Goal: Transaction & Acquisition: Purchase product/service

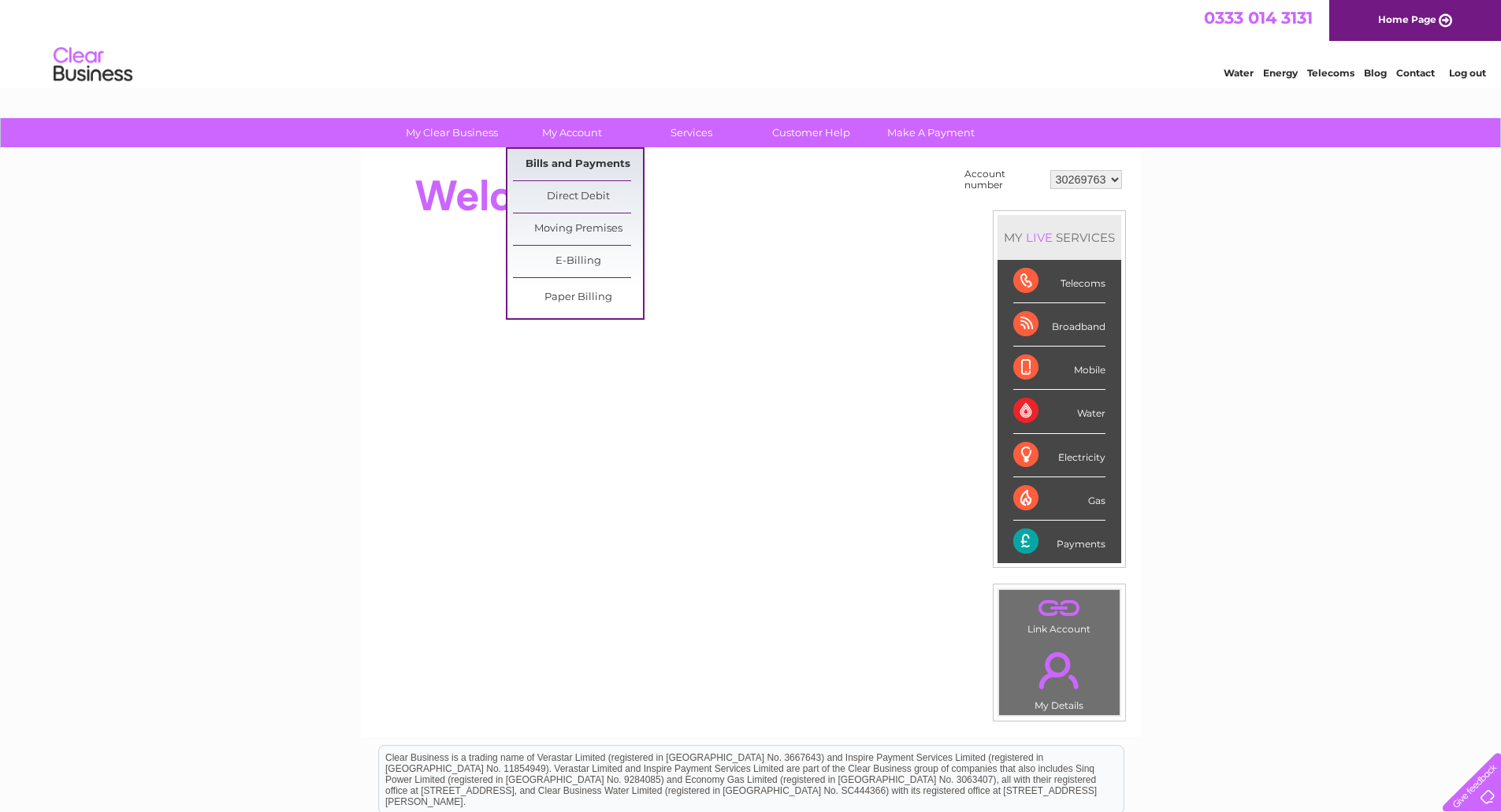
click at [578, 161] on link "Bills and Payments" at bounding box center [578, 164] width 130 height 32
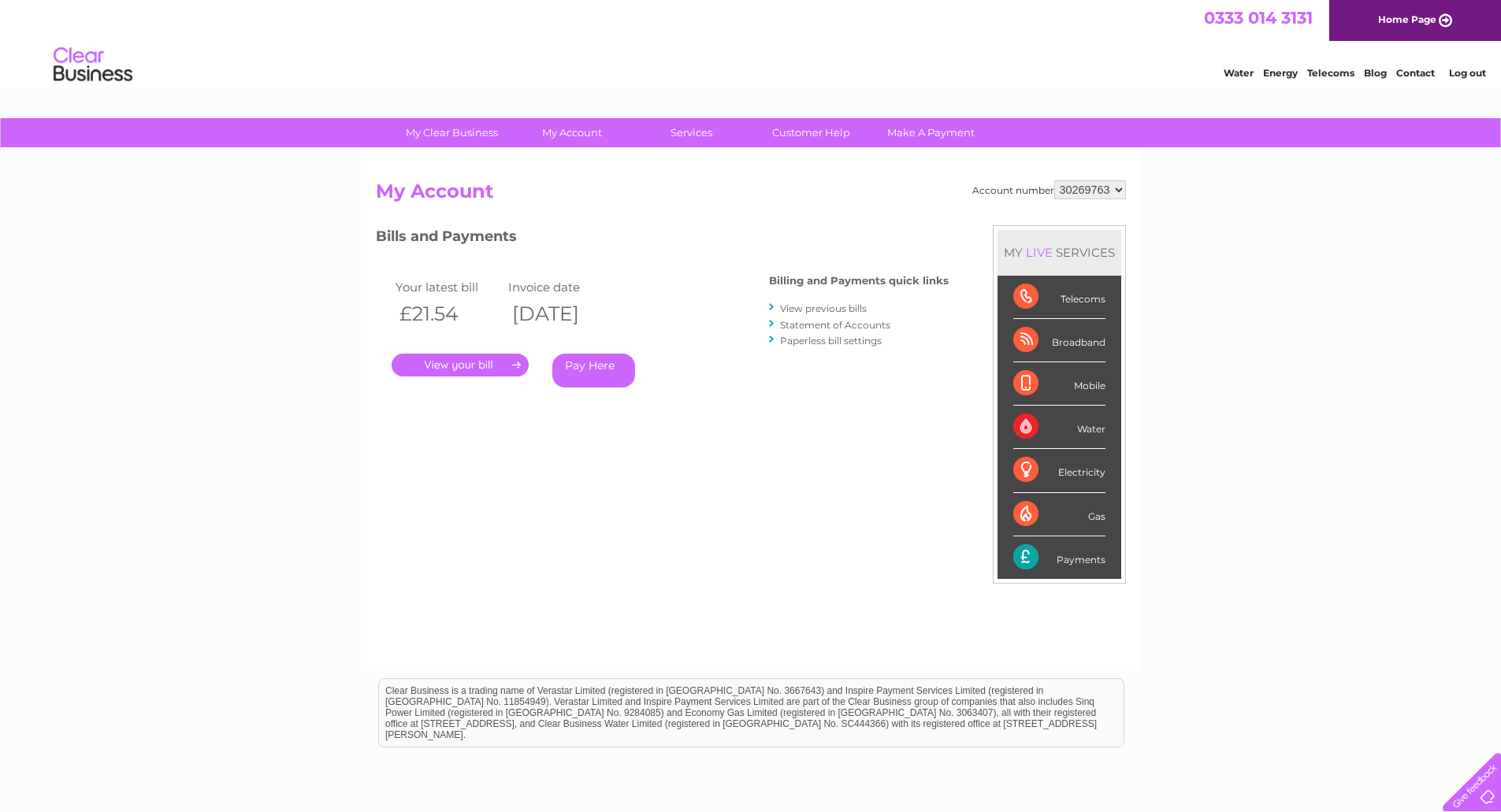
click at [1118, 191] on select "30269763 30269764 30304433" at bounding box center [1090, 190] width 72 height 19
select select "30304433"
click at [1054, 181] on select "30269763 30269764 30304433" at bounding box center [1090, 190] width 72 height 19
click at [925, 127] on link "Make A Payment" at bounding box center [930, 133] width 130 height 29
